Goal: Task Accomplishment & Management: Manage account settings

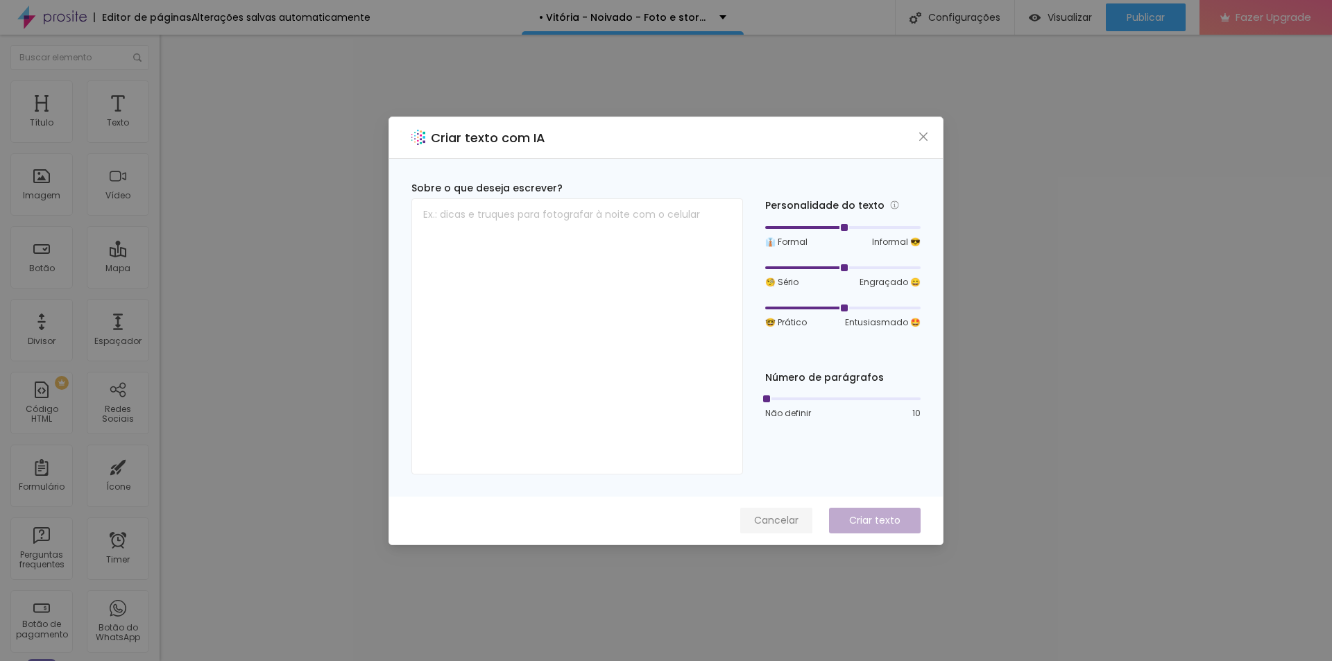
click at [786, 518] on span "Cancelar" at bounding box center [776, 521] width 44 height 15
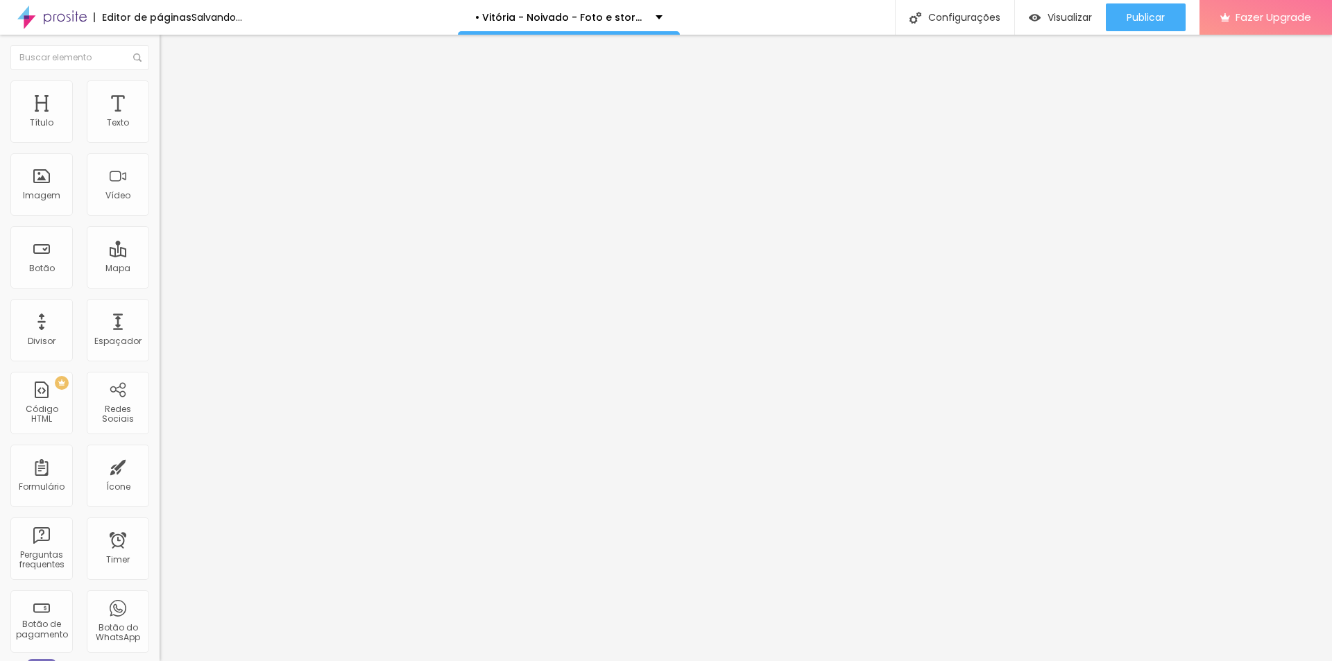
click at [160, 119] on span "Trocar imagem" at bounding box center [198, 114] width 76 height 12
click at [1144, 15] on span "Publicar" at bounding box center [1146, 17] width 38 height 11
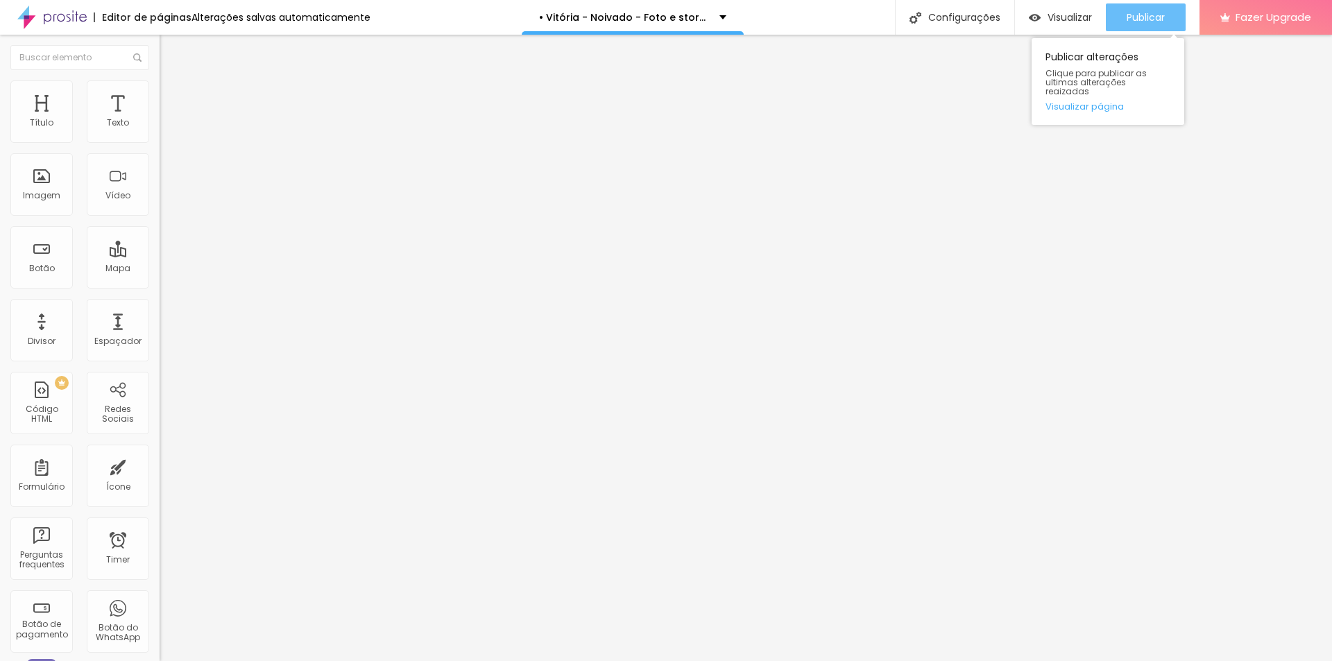
click at [1150, 9] on div "Publicar" at bounding box center [1146, 17] width 38 height 28
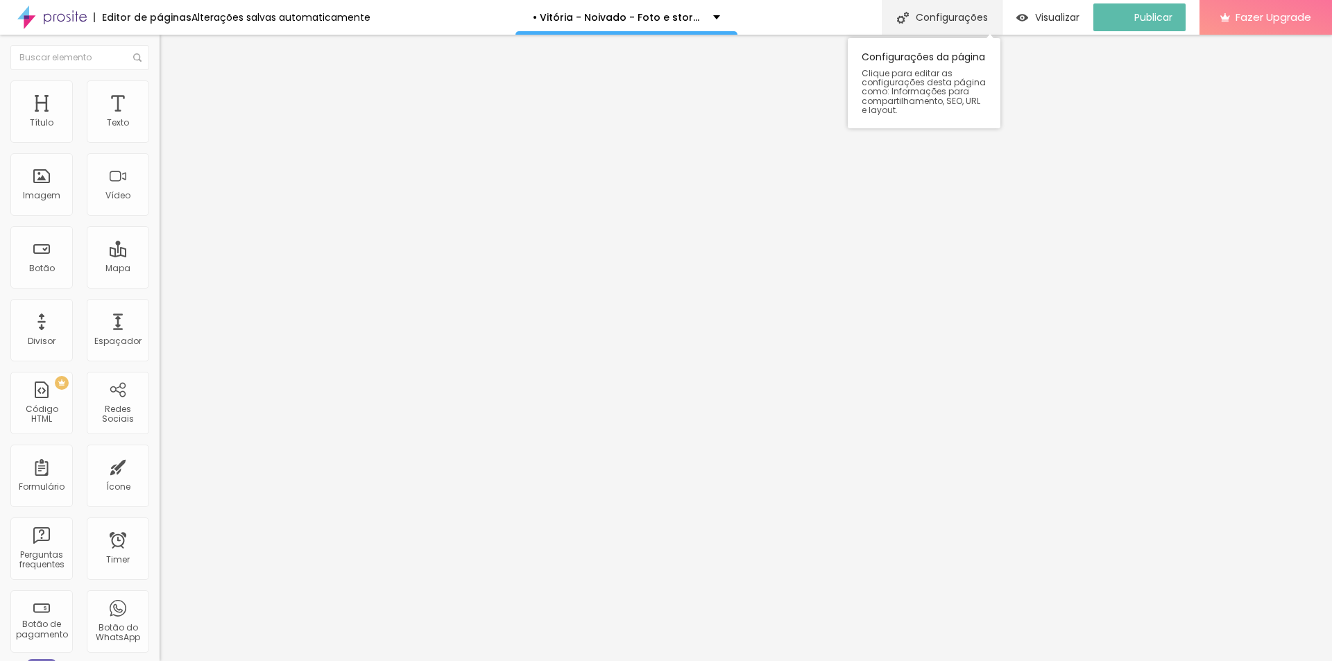
click at [931, 31] on div "Configurações" at bounding box center [942, 17] width 119 height 35
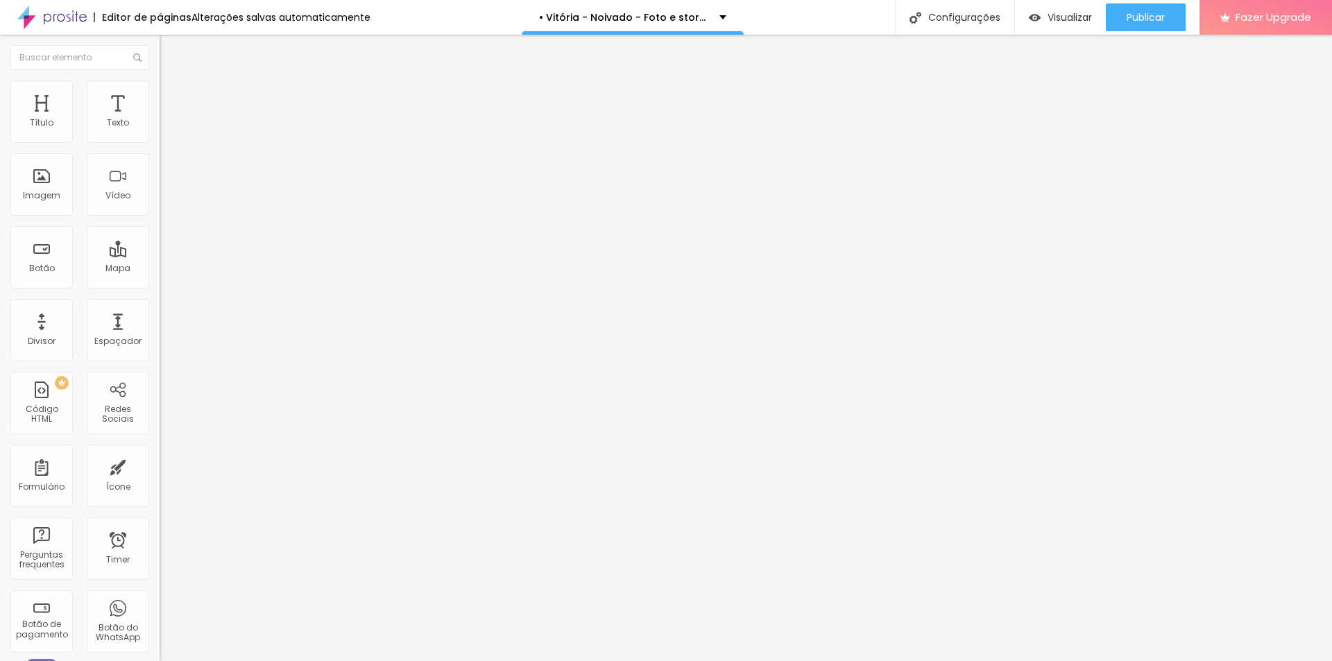
drag, startPoint x: 527, startPoint y: 271, endPoint x: 822, endPoint y: 271, distance: 294.9
copy p "http://www.porthaisehigor.com.br/vitoria-noivado-foto-e-storymaker"
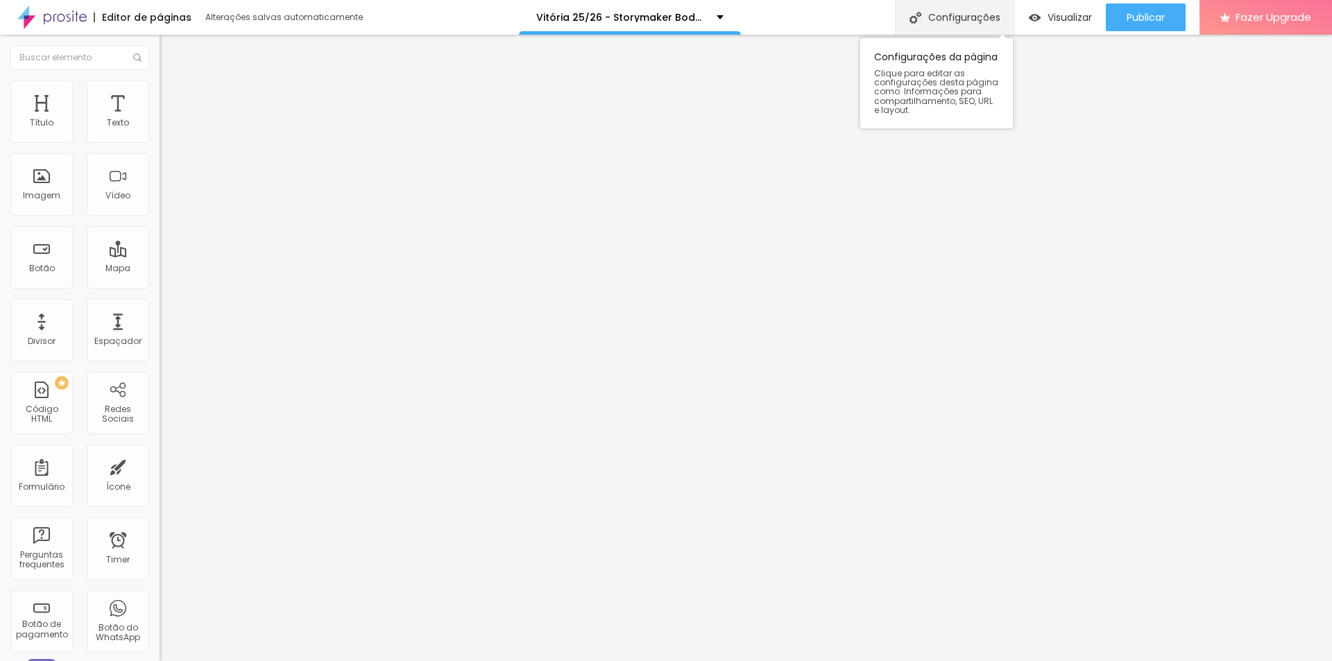
click at [960, 12] on div "Configurações" at bounding box center [954, 17] width 119 height 35
type input "•Vitória 25/26 - Storymaker Bodas"
